Goal: Information Seeking & Learning: Learn about a topic

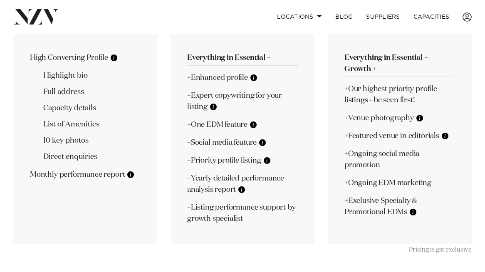
scroll to position [265, 0]
click at [420, 119] on button at bounding box center [420, 118] width 8 height 8
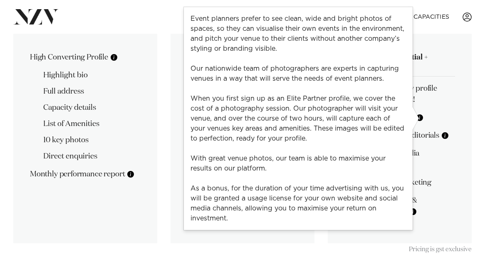
scroll to position [264, 0]
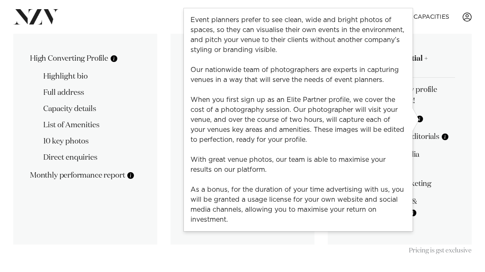
click at [129, 236] on div "🎂 Essential $79 +GST / mo Billed monthly You have a limited marketing budget bu…" at bounding box center [85, 40] width 144 height 409
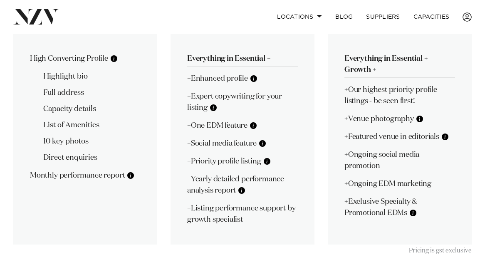
click at [115, 224] on div "🎂 Essential $79 +GST / mo Billed monthly You have a limited marketing budget bu…" at bounding box center [85, 40] width 144 height 409
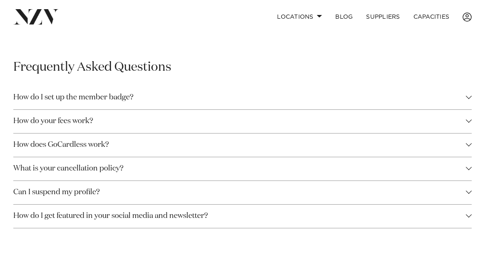
scroll to position [819, 0]
click at [460, 192] on button "Can I suspend my profile?" at bounding box center [242, 193] width 459 height 23
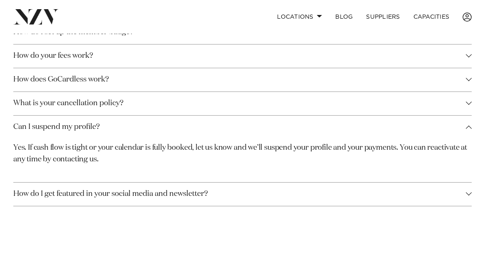
scroll to position [886, 0]
click at [471, 194] on button "How do I get featured in your social media and newsletter?" at bounding box center [242, 193] width 459 height 23
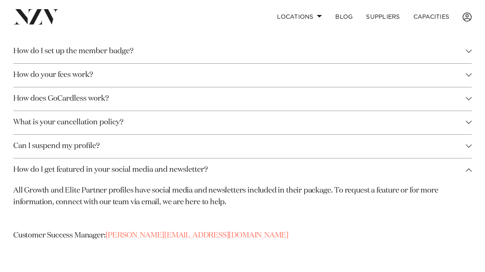
scroll to position [864, 0]
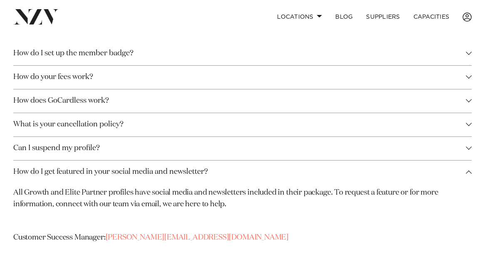
click at [459, 102] on button "How does GoCardless work?" at bounding box center [242, 101] width 459 height 23
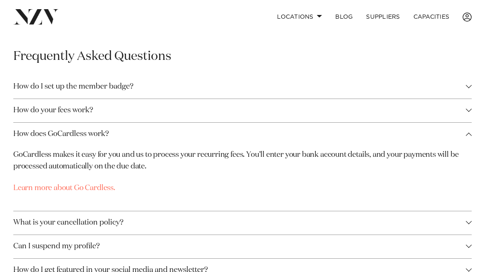
scroll to position [824, 0]
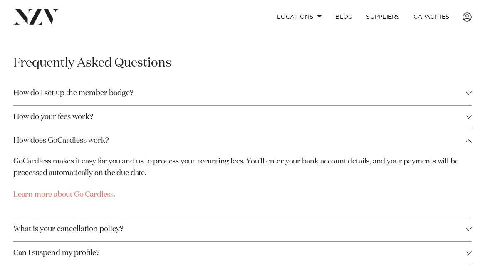
click at [457, 120] on button "How do your fees work?" at bounding box center [242, 117] width 459 height 23
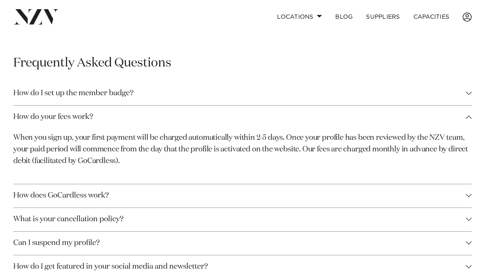
click at [366, 98] on button "How do I set up the member badge?" at bounding box center [242, 93] width 459 height 23
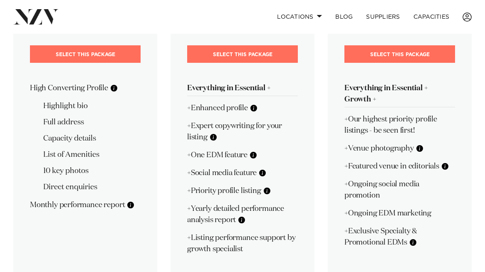
scroll to position [235, 0]
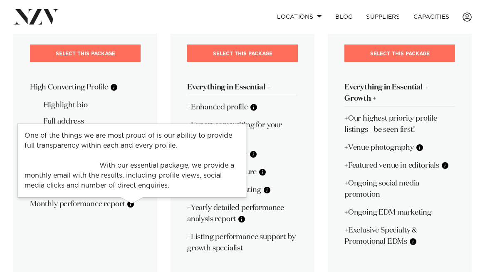
click at [133, 206] on button at bounding box center [131, 204] width 8 height 8
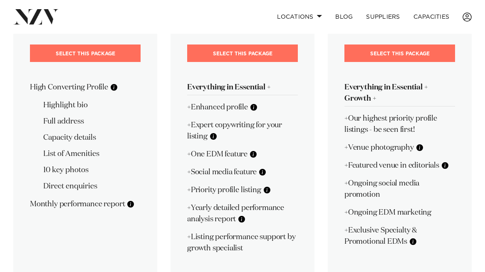
click at [141, 225] on div "🎂 Essential $79 +GST / mo Billed monthly You have a limited marketing budget bu…" at bounding box center [85, 68] width 144 height 409
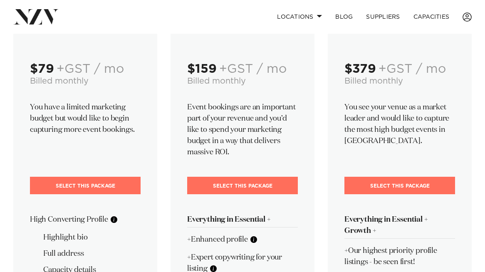
scroll to position [108, 0]
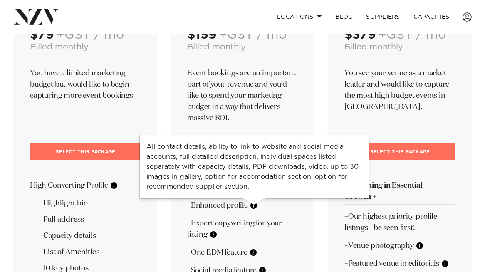
click at [256, 206] on button at bounding box center [254, 206] width 8 height 8
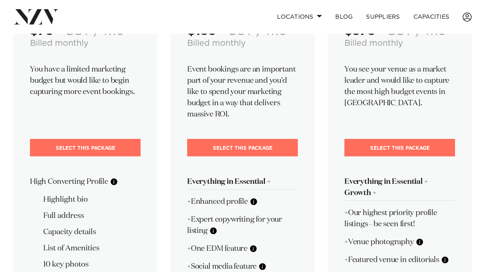
click at [282, 200] on p "+Enhanced profile" at bounding box center [242, 202] width 111 height 11
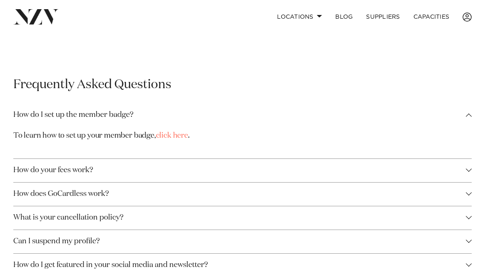
scroll to position [804, 0]
